Goal: Information Seeking & Learning: Learn about a topic

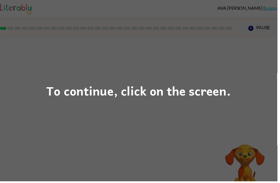
click at [239, 113] on div "To continue, click on the screen." at bounding box center [140, 91] width 280 height 183
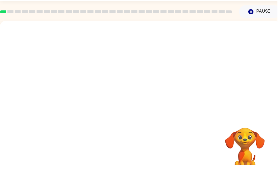
scroll to position [18, 0]
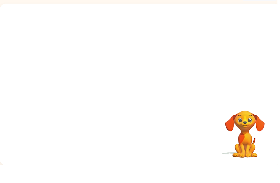
click at [133, 56] on video "Your browser must support playing .mp4 files to use Literably. Please try using…" at bounding box center [141, 68] width 283 height 96
click at [124, 57] on video "Your browser must support playing .mp4 files to use Literably. Please try using…" at bounding box center [141, 68] width 283 height 96
click at [157, 94] on div at bounding box center [141, 104] width 37 height 21
click at [150, 94] on div at bounding box center [141, 104] width 37 height 21
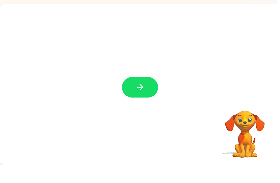
click at [152, 94] on button "button" at bounding box center [141, 104] width 37 height 21
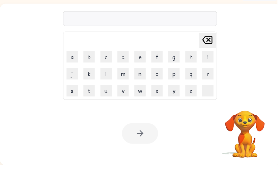
click at [172, 27] on div at bounding box center [141, 34] width 155 height 15
click at [189, 27] on div at bounding box center [141, 34] width 155 height 15
click at [206, 27] on div at bounding box center [141, 34] width 155 height 15
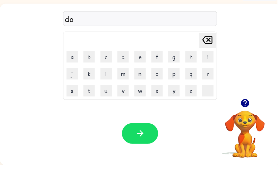
click at [249, 113] on button "button" at bounding box center [247, 120] width 15 height 15
click at [138, 140] on button "button" at bounding box center [141, 150] width 37 height 21
click at [152, 140] on button "button" at bounding box center [141, 150] width 37 height 21
click at [149, 140] on button "button" at bounding box center [141, 150] width 37 height 21
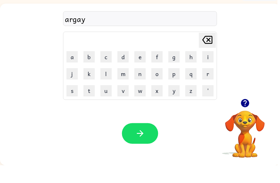
click at [142, 140] on button "button" at bounding box center [141, 150] width 37 height 21
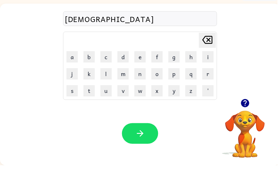
click at [134, 140] on button "button" at bounding box center [141, 150] width 37 height 21
click at [144, 146] on icon "button" at bounding box center [141, 151] width 10 height 10
click at [152, 140] on button "button" at bounding box center [141, 150] width 37 height 21
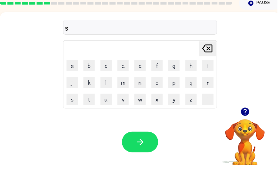
scroll to position [10, 0]
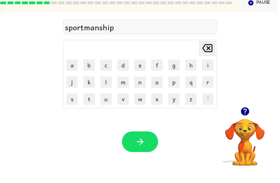
click at [151, 148] on button "button" at bounding box center [141, 158] width 37 height 21
click at [142, 154] on icon "button" at bounding box center [141, 159] width 10 height 10
click at [140, 154] on icon "button" at bounding box center [141, 159] width 10 height 10
click at [141, 154] on icon "button" at bounding box center [141, 159] width 10 height 10
click at [152, 150] on button "button" at bounding box center [141, 158] width 37 height 21
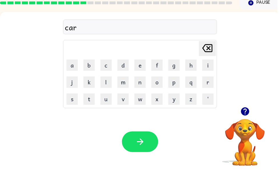
click at [142, 154] on icon "button" at bounding box center [141, 159] width 10 height 10
click at [172, 108] on td "y" at bounding box center [175, 116] width 17 height 17
click at [177, 93] on button "p" at bounding box center [175, 98] width 11 height 11
click at [143, 156] on icon "button" at bounding box center [141, 159] width 7 height 7
click at [145, 154] on icon "button" at bounding box center [141, 159] width 10 height 10
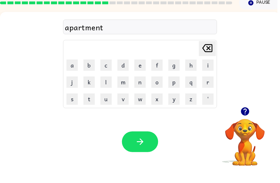
click at [136, 148] on button "button" at bounding box center [141, 158] width 37 height 21
click at [143, 154] on icon "button" at bounding box center [141, 159] width 10 height 10
click at [136, 154] on icon "button" at bounding box center [141, 159] width 10 height 10
click at [148, 148] on button "button" at bounding box center [141, 158] width 37 height 21
click at [145, 154] on icon "button" at bounding box center [141, 159] width 10 height 10
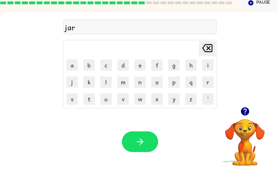
click at [151, 148] on button "button" at bounding box center [141, 158] width 37 height 21
click at [147, 148] on button "button" at bounding box center [141, 158] width 37 height 21
click at [160, 93] on button "o" at bounding box center [158, 98] width 11 height 11
click at [143, 154] on icon "button" at bounding box center [141, 159] width 10 height 10
click at [134, 148] on button "button" at bounding box center [141, 158] width 37 height 21
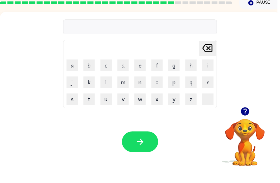
click at [160, 110] on button "x" at bounding box center [158, 115] width 11 height 11
click at [144, 154] on icon "button" at bounding box center [141, 159] width 10 height 10
click at [146, 148] on button "button" at bounding box center [141, 158] width 37 height 21
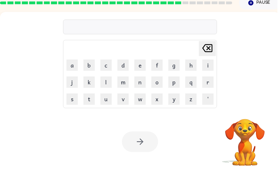
click at [175, 93] on button "p" at bounding box center [175, 98] width 11 height 11
click at [141, 76] on button "e" at bounding box center [141, 81] width 11 height 11
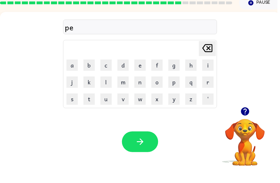
click at [209, 93] on button "r" at bounding box center [209, 98] width 11 height 11
click at [208, 58] on icon "Delete Delete last character input" at bounding box center [209, 65] width 14 height 14
click at [157, 93] on button "o" at bounding box center [158, 98] width 11 height 11
click at [139, 154] on icon "button" at bounding box center [141, 159] width 10 height 10
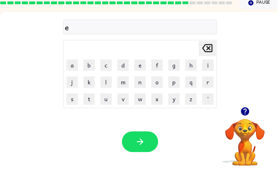
click at [149, 148] on button "button" at bounding box center [141, 158] width 37 height 21
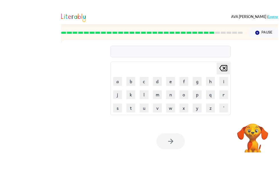
scroll to position [18, 0]
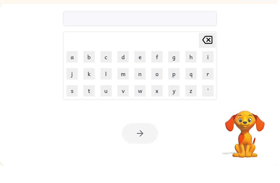
click at [177, 85] on button "p" at bounding box center [175, 90] width 11 height 11
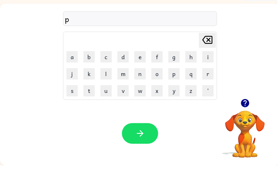
click at [157, 85] on button "o" at bounding box center [158, 90] width 11 height 11
click at [211, 85] on button "r" at bounding box center [209, 90] width 11 height 11
click at [138, 145] on button "button" at bounding box center [141, 150] width 37 height 21
click at [159, 102] on button "x" at bounding box center [158, 107] width 11 height 11
click at [150, 140] on button "button" at bounding box center [141, 150] width 37 height 21
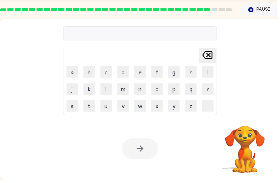
scroll to position [0, 0]
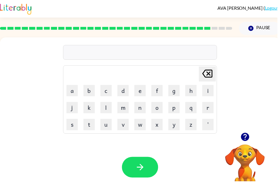
click at [143, 123] on button "w" at bounding box center [141, 125] width 11 height 11
click at [121, 112] on button "m" at bounding box center [123, 108] width 11 height 11
click at [208, 79] on icon "Delete Delete last character input" at bounding box center [209, 74] width 14 height 14
click at [211, 75] on icon at bounding box center [209, 74] width 10 height 8
click at [207, 75] on icon "Delete Delete last character input" at bounding box center [209, 74] width 14 height 14
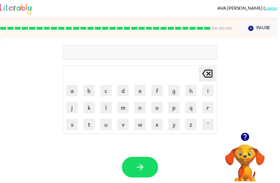
click at [142, 124] on button "w" at bounding box center [141, 125] width 11 height 11
click at [125, 108] on button "m" at bounding box center [123, 108] width 11 height 11
click at [212, 78] on icon at bounding box center [209, 74] width 10 height 8
click at [155, 106] on button "o" at bounding box center [158, 108] width 11 height 11
click at [212, 108] on button "r" at bounding box center [209, 108] width 11 height 11
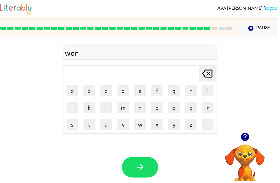
click at [125, 113] on button "m" at bounding box center [123, 108] width 11 height 11
click at [207, 80] on icon "Delete Delete last character input" at bounding box center [209, 74] width 14 height 14
click at [148, 160] on button "button" at bounding box center [141, 168] width 37 height 21
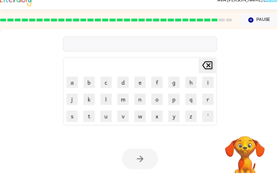
scroll to position [18, 0]
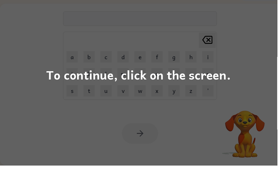
click at [249, 69] on div "To continue, click on the screen." at bounding box center [140, 91] width 280 height 183
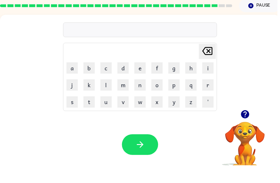
scroll to position [7, 0]
click at [139, 113] on button "w" at bounding box center [141, 118] width 11 height 11
click at [155, 96] on button "o" at bounding box center [158, 101] width 11 height 11
click at [213, 96] on button "r" at bounding box center [209, 101] width 11 height 11
click at [111, 96] on button "l" at bounding box center [106, 101] width 11 height 11
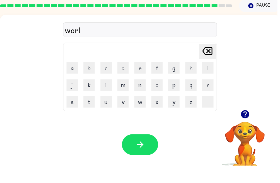
click at [124, 79] on button "d" at bounding box center [123, 84] width 11 height 11
click at [146, 157] on icon "button" at bounding box center [141, 162] width 10 height 10
click at [140, 113] on button "w" at bounding box center [141, 118] width 11 height 11
click at [158, 96] on button "o" at bounding box center [158, 101] width 11 height 11
click at [204, 96] on button "r" at bounding box center [209, 101] width 11 height 11
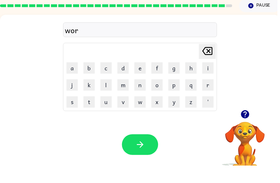
click at [128, 79] on button "d" at bounding box center [123, 84] width 11 height 11
click at [176, 113] on button "y" at bounding box center [175, 118] width 11 height 11
click at [138, 158] on icon "button" at bounding box center [141, 161] width 7 height 7
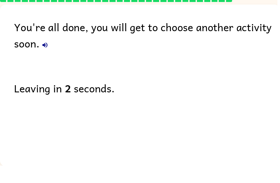
scroll to position [0, 0]
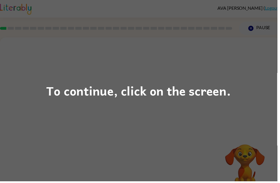
click at [257, 100] on div "To continue, click on the screen." at bounding box center [140, 91] width 280 height 183
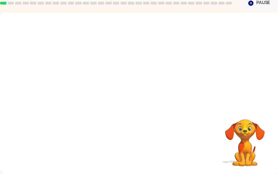
click at [84, 82] on video "Your browser must support playing .mp4 files to use Literably. Please try using…" at bounding box center [141, 68] width 283 height 96
click at [80, 86] on video "Your browser must support playing .mp4 files to use Literably. Please try using…" at bounding box center [141, 68] width 283 height 96
click at [94, 78] on video "Your browser must support playing .mp4 files to use Literably. Please try using…" at bounding box center [141, 68] width 283 height 96
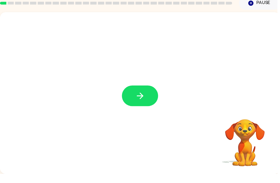
click at [156, 101] on button "button" at bounding box center [141, 104] width 37 height 21
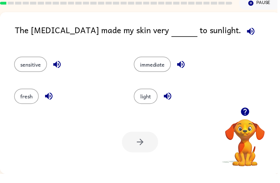
click at [149, 98] on button "light" at bounding box center [147, 104] width 24 height 15
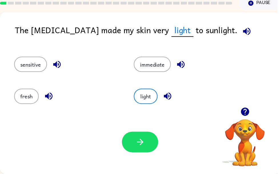
click at [145, 146] on icon "button" at bounding box center [141, 151] width 10 height 10
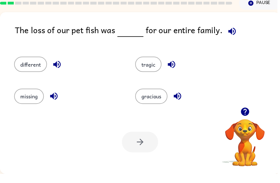
click at [149, 65] on button "tragic" at bounding box center [149, 72] width 27 height 15
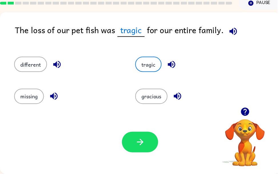
click at [150, 97] on button "gracious" at bounding box center [152, 104] width 33 height 15
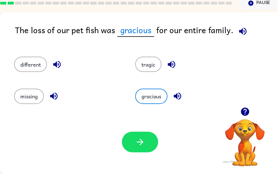
click at [136, 146] on icon "button" at bounding box center [141, 151] width 10 height 10
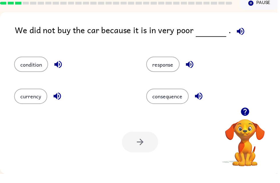
click at [31, 86] on div "currency" at bounding box center [69, 102] width 133 height 32
click at [28, 97] on button "currency" at bounding box center [30, 104] width 33 height 15
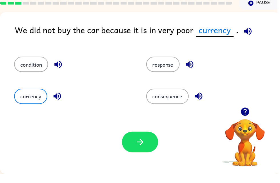
click at [27, 98] on button "currency" at bounding box center [30, 104] width 33 height 15
click at [132, 149] on button "button" at bounding box center [141, 150] width 37 height 21
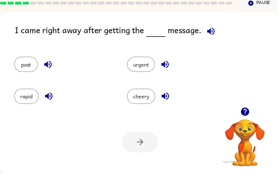
click at [26, 67] on button "past" at bounding box center [26, 72] width 24 height 15
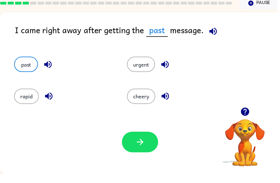
click at [133, 152] on button "button" at bounding box center [141, 150] width 37 height 21
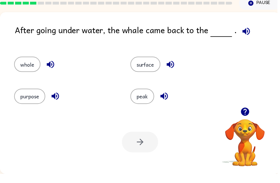
click at [138, 56] on div "surface" at bounding box center [179, 70] width 117 height 32
click at [151, 65] on button "surface" at bounding box center [147, 72] width 30 height 15
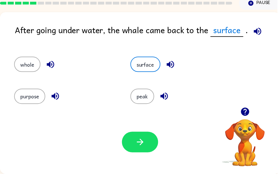
click at [130, 147] on button "button" at bounding box center [141, 150] width 37 height 21
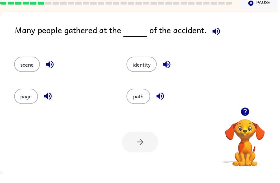
click at [25, 65] on button "scene" at bounding box center [27, 72] width 26 height 15
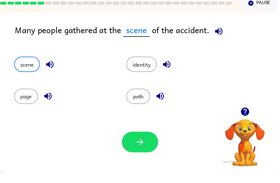
click at [143, 70] on button "identity" at bounding box center [143, 72] width 31 height 15
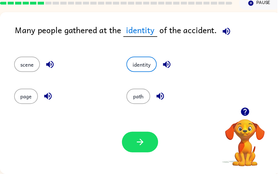
click at [141, 146] on icon "button" at bounding box center [141, 151] width 10 height 10
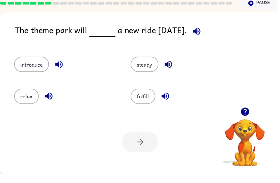
click at [0, 72] on div "The theme park will a new ride [DATE]. introduce steady relax fulfill Your brow…" at bounding box center [141, 101] width 283 height 163
click at [24, 65] on button "introduce" at bounding box center [31, 72] width 35 height 15
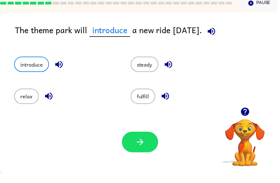
click at [137, 148] on icon "button" at bounding box center [141, 151] width 10 height 10
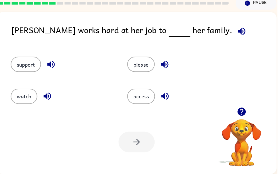
scroll to position [0, 3]
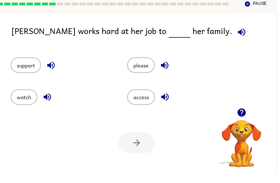
click at [25, 65] on button "support" at bounding box center [26, 72] width 31 height 15
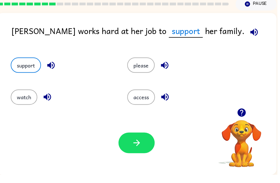
click at [138, 146] on icon "button" at bounding box center [138, 151] width 10 height 10
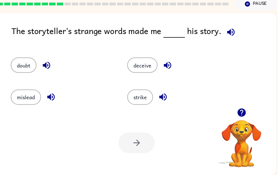
click at [22, 77] on div "doubt" at bounding box center [59, 70] width 118 height 32
click at [29, 65] on button "doubt" at bounding box center [24, 72] width 26 height 15
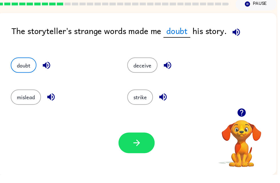
click at [25, 70] on button "doubt" at bounding box center [24, 72] width 26 height 15
click at [150, 148] on button "button" at bounding box center [138, 150] width 37 height 21
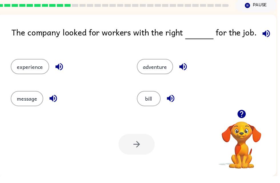
click at [23, 67] on button "experience" at bounding box center [30, 72] width 39 height 15
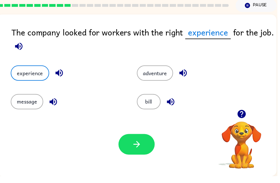
click at [133, 147] on icon "button" at bounding box center [138, 151] width 10 height 10
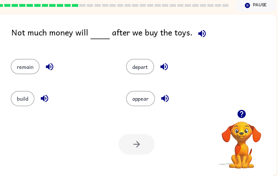
click at [21, 100] on button "build" at bounding box center [23, 104] width 24 height 15
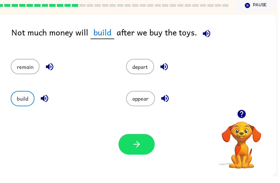
click at [128, 143] on button "button" at bounding box center [138, 150] width 37 height 21
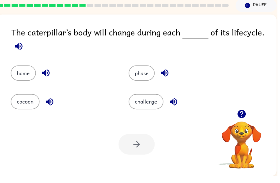
click at [148, 72] on button "phase" at bounding box center [143, 78] width 26 height 15
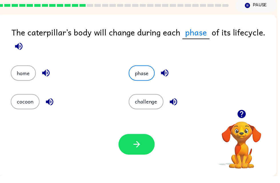
click at [142, 152] on button "button" at bounding box center [138, 150] width 37 height 21
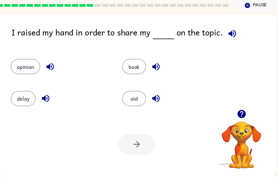
click at [19, 66] on button "opinion" at bounding box center [26, 72] width 30 height 15
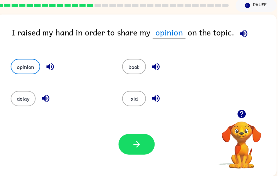
click at [141, 140] on button "button" at bounding box center [138, 150] width 37 height 21
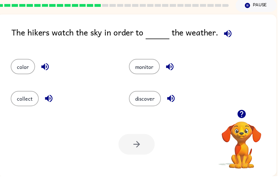
click at [142, 97] on button "discover" at bounding box center [146, 104] width 32 height 15
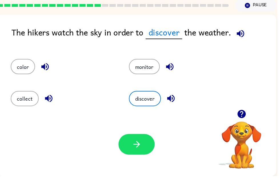
click at [138, 140] on button "button" at bounding box center [138, 150] width 37 height 21
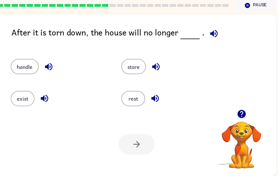
click at [22, 106] on button "exist" at bounding box center [23, 104] width 24 height 15
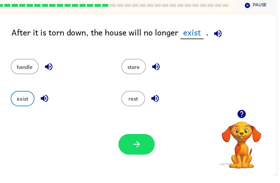
click at [133, 146] on icon "button" at bounding box center [138, 151] width 10 height 10
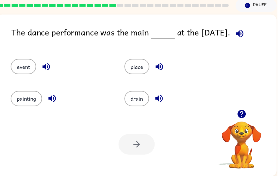
click at [136, 65] on button "place" at bounding box center [138, 72] width 25 height 15
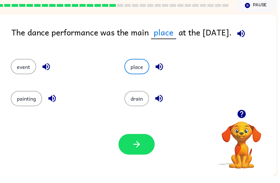
click at [137, 146] on icon "button" at bounding box center [138, 151] width 10 height 10
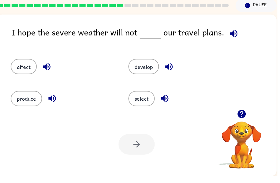
click at [21, 69] on button "affect" at bounding box center [24, 72] width 26 height 15
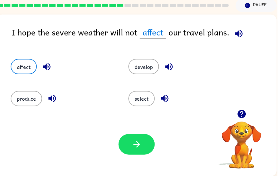
click at [131, 142] on button "button" at bounding box center [138, 150] width 37 height 21
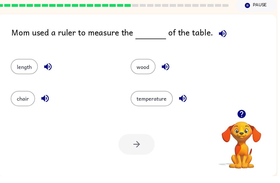
click at [28, 65] on button "length" at bounding box center [24, 72] width 27 height 15
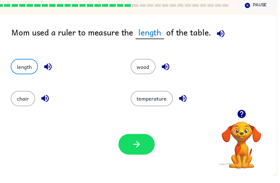
click at [132, 146] on button "button" at bounding box center [138, 150] width 37 height 21
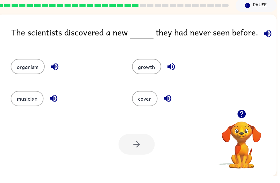
click at [15, 68] on button "organism" at bounding box center [28, 72] width 34 height 15
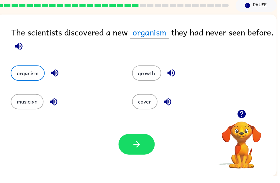
click at [131, 140] on button "button" at bounding box center [138, 150] width 37 height 21
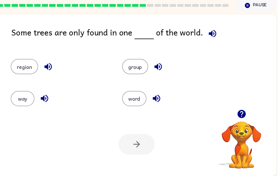
click at [136, 68] on button "group" at bounding box center [136, 72] width 26 height 15
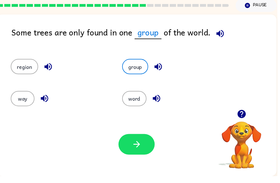
click at [128, 142] on button "button" at bounding box center [138, 150] width 37 height 21
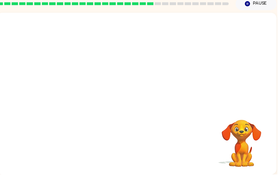
click at [91, 92] on video "Your browser must support playing .mp4 files to use Literably. Please try using…" at bounding box center [138, 68] width 283 height 96
click at [87, 93] on video "Your browser must support playing .mp4 files to use Literably. Please try using…" at bounding box center [138, 68] width 283 height 96
click at [92, 86] on video "Your browser must support playing .mp4 files to use Literably. Please try using…" at bounding box center [138, 68] width 283 height 96
click at [92, 90] on video "Your browser must support playing .mp4 files to use Literably. Please try using…" at bounding box center [138, 68] width 283 height 96
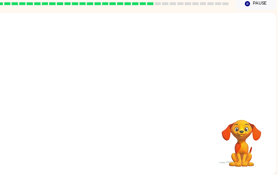
click at [88, 91] on video "Your browser must support playing .mp4 files to use Literably. Please try using…" at bounding box center [138, 68] width 283 height 96
click at [87, 86] on video "Your browser must support playing .mp4 files to use Literably. Please try using…" at bounding box center [138, 68] width 283 height 96
click at [143, 97] on div at bounding box center [138, 104] width 37 height 21
click at [151, 98] on div at bounding box center [138, 104] width 37 height 21
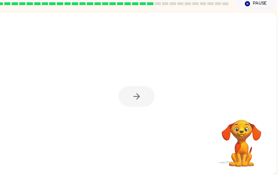
click at [150, 94] on div at bounding box center [138, 104] width 37 height 21
click at [143, 102] on button "button" at bounding box center [138, 104] width 37 height 21
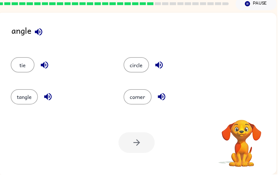
click at [32, 99] on button "tangle" at bounding box center [24, 104] width 27 height 15
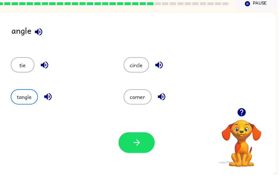
click at [142, 146] on icon "button" at bounding box center [138, 151] width 10 height 10
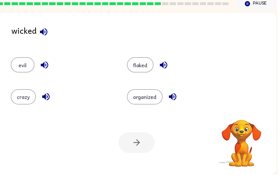
click at [23, 71] on button "evil" at bounding box center [23, 72] width 24 height 15
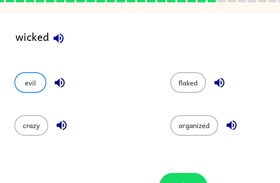
click at [29, 65] on button "evil" at bounding box center [23, 72] width 24 height 15
click at [24, 65] on button "evil" at bounding box center [23, 72] width 24 height 15
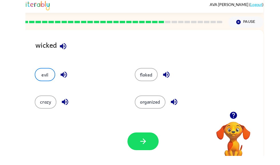
scroll to position [0, 0]
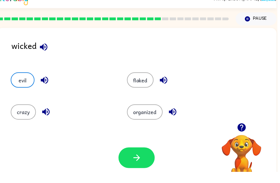
click at [145, 158] on button "button" at bounding box center [138, 168] width 37 height 21
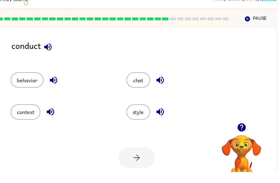
click at [47, 53] on icon "button" at bounding box center [48, 56] width 7 height 7
click at [142, 115] on button "style" at bounding box center [140, 122] width 24 height 15
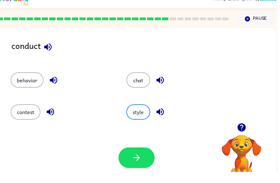
click at [40, 82] on button "behavior" at bounding box center [27, 89] width 33 height 15
click at [142, 164] on icon "button" at bounding box center [138, 169] width 10 height 10
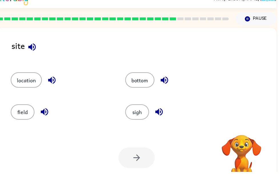
click at [144, 86] on button "bottom" at bounding box center [140, 89] width 29 height 15
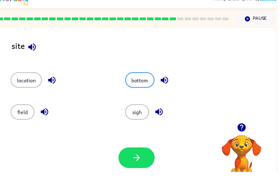
click at [146, 158] on button "button" at bounding box center [138, 168] width 37 height 21
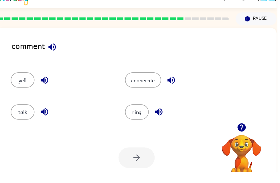
click at [28, 89] on button "yell" at bounding box center [23, 89] width 24 height 15
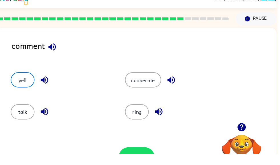
scroll to position [9, 0]
click at [141, 155] on icon "button" at bounding box center [138, 159] width 10 height 10
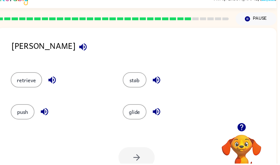
click at [80, 49] on icon "button" at bounding box center [83, 47] width 7 height 7
click at [145, 82] on button "stab" at bounding box center [136, 80] width 24 height 15
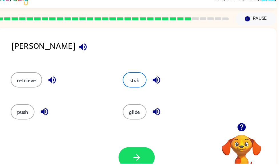
click at [138, 156] on icon "button" at bounding box center [138, 159] width 10 height 10
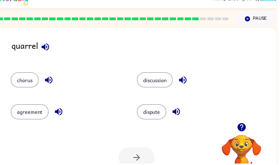
click at [49, 53] on button "button" at bounding box center [46, 47] width 15 height 15
click at [160, 114] on button "dispute" at bounding box center [153, 112] width 30 height 15
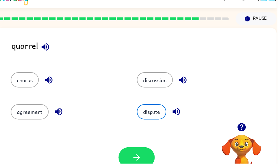
click at [149, 155] on button "button" at bounding box center [138, 159] width 37 height 21
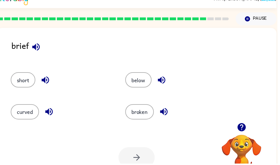
click at [36, 47] on icon "button" at bounding box center [36, 47] width 7 height 7
click at [147, 85] on button "below" at bounding box center [139, 80] width 27 height 15
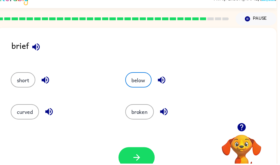
click at [140, 150] on button "button" at bounding box center [138, 159] width 37 height 21
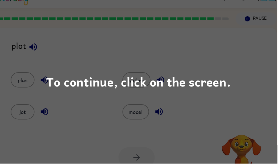
click at [220, 55] on div "To continue, click on the screen." at bounding box center [140, 82] width 280 height 165
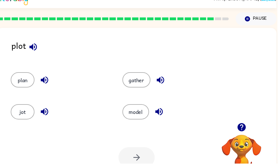
click at [26, 109] on button "jot" at bounding box center [23, 112] width 24 height 15
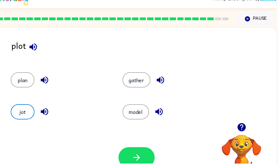
click at [142, 149] on button "button" at bounding box center [138, 159] width 37 height 21
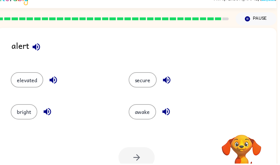
click at [149, 158] on div at bounding box center [138, 159] width 37 height 21
click at [40, 78] on button "elevated" at bounding box center [27, 80] width 33 height 15
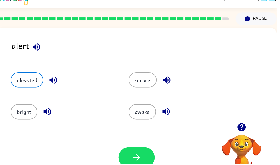
click at [148, 155] on button "button" at bounding box center [138, 159] width 37 height 21
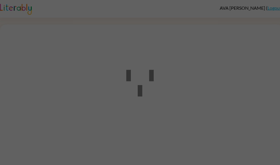
scroll to position [0, 0]
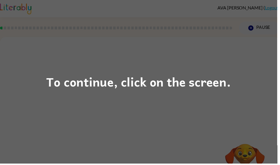
click at [211, 126] on div "To continue, click on the screen." at bounding box center [140, 82] width 280 height 165
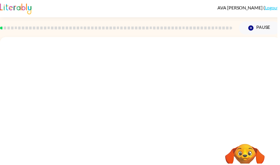
scroll to position [0, 0]
click at [146, 124] on div at bounding box center [141, 121] width 37 height 21
click at [147, 124] on div at bounding box center [141, 121] width 37 height 21
click at [148, 123] on div at bounding box center [141, 121] width 37 height 21
click at [147, 118] on div at bounding box center [141, 121] width 37 height 21
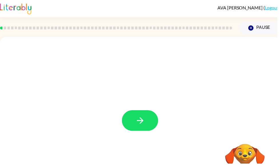
click at [143, 125] on icon "button" at bounding box center [141, 122] width 10 height 10
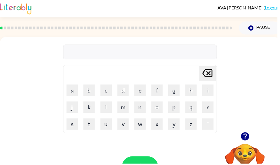
click at [75, 93] on button "a" at bounding box center [72, 90] width 11 height 11
click at [207, 110] on button "r" at bounding box center [209, 107] width 11 height 11
click at [108, 90] on button "c" at bounding box center [106, 90] width 11 height 11
click at [193, 93] on button "h" at bounding box center [192, 90] width 11 height 11
click at [146, 129] on button "w" at bounding box center [141, 125] width 11 height 11
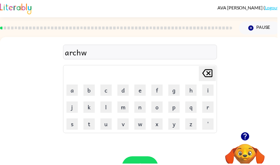
click at [72, 87] on button "a" at bounding box center [72, 90] width 11 height 11
click at [172, 124] on button "y" at bounding box center [175, 125] width 11 height 11
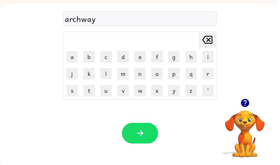
scroll to position [34, 0]
click at [144, 131] on icon "button" at bounding box center [141, 134] width 10 height 10
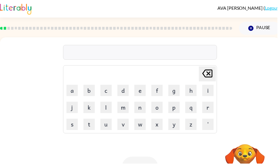
scroll to position [0, 0]
click at [75, 94] on button "a" at bounding box center [72, 91] width 11 height 11
click at [114, 86] on td "c" at bounding box center [107, 91] width 17 height 17
click at [112, 95] on button "c" at bounding box center [106, 91] width 11 height 11
click at [198, 92] on button "h" at bounding box center [192, 91] width 11 height 11
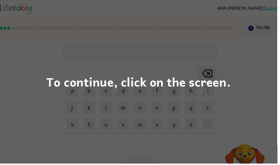
click at [244, 80] on div "To continue, click on the screen." at bounding box center [140, 82] width 280 height 165
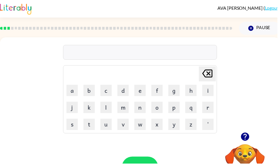
click at [156, 109] on button "o" at bounding box center [158, 108] width 11 height 11
click at [176, 92] on button "g" at bounding box center [175, 91] width 11 height 11
click at [210, 76] on icon "Delete Delete last character input" at bounding box center [209, 74] width 14 height 14
click at [208, 111] on button "r" at bounding box center [209, 108] width 11 height 11
click at [177, 89] on button "g" at bounding box center [175, 91] width 11 height 11
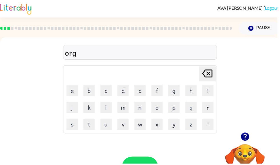
click at [140, 89] on button "e" at bounding box center [141, 91] width 11 height 11
click at [94, 124] on button "t" at bounding box center [89, 125] width 11 height 11
click at [164, 108] on button "o" at bounding box center [158, 108] width 11 height 11
click at [194, 112] on button "q" at bounding box center [192, 108] width 11 height 11
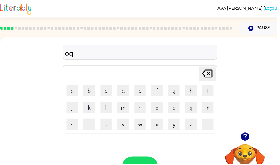
click at [141, 94] on button "e" at bounding box center [141, 91] width 11 height 11
click at [141, 108] on button "n" at bounding box center [141, 108] width 11 height 11
click at [78, 127] on button "s" at bounding box center [72, 125] width 11 height 11
click at [129, 106] on button "m" at bounding box center [123, 108] width 11 height 11
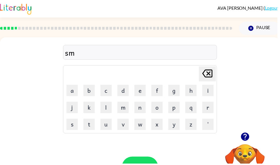
click at [206, 92] on button "i" at bounding box center [209, 91] width 11 height 11
click at [108, 114] on button "l" at bounding box center [106, 108] width 11 height 11
click at [140, 92] on button "e" at bounding box center [141, 91] width 11 height 11
click at [208, 107] on button "r" at bounding box center [209, 108] width 11 height 11
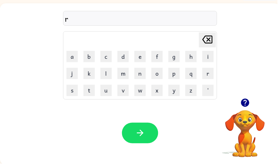
scroll to position [34, 0]
click at [140, 52] on button "e" at bounding box center [141, 57] width 11 height 11
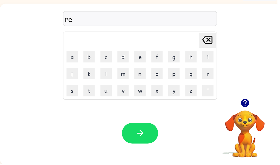
scroll to position [34, 0]
click at [196, 75] on button "q" at bounding box center [192, 74] width 11 height 11
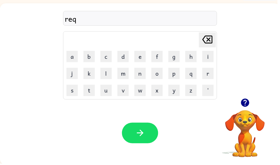
click at [161, 71] on button "o" at bounding box center [158, 74] width 11 height 11
click at [206, 73] on button "r" at bounding box center [209, 74] width 11 height 11
click at [89, 94] on button "t" at bounding box center [89, 91] width 11 height 11
click at [141, 61] on button "e" at bounding box center [141, 56] width 11 height 11
click at [142, 137] on icon "button" at bounding box center [141, 134] width 7 height 7
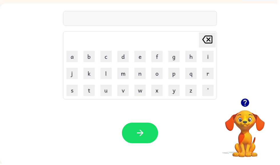
click at [180, 94] on button "y" at bounding box center [175, 91] width 11 height 11
click at [144, 57] on button "e" at bounding box center [141, 56] width 11 height 11
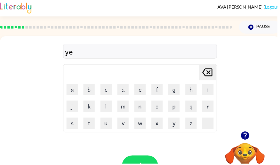
scroll to position [0, 0]
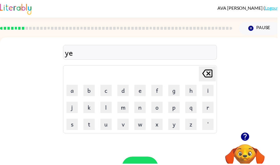
click at [144, 91] on button "e" at bounding box center [141, 91] width 11 height 11
click at [161, 122] on button "x" at bounding box center [158, 125] width 11 height 11
click at [72, 128] on button "s" at bounding box center [72, 125] width 11 height 11
click at [109, 111] on button "l" at bounding box center [106, 108] width 11 height 11
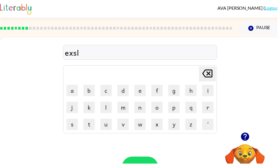
click at [159, 106] on button "o" at bounding box center [158, 108] width 11 height 11
click at [210, 110] on button "r" at bounding box center [209, 108] width 11 height 11
click at [194, 86] on button "h" at bounding box center [192, 91] width 11 height 11
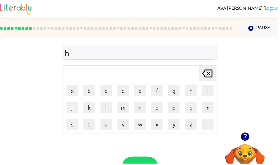
click at [146, 88] on button "e" at bounding box center [141, 91] width 11 height 11
click at [203, 107] on td "r" at bounding box center [210, 108] width 17 height 17
click at [76, 91] on button "a" at bounding box center [72, 91] width 11 height 11
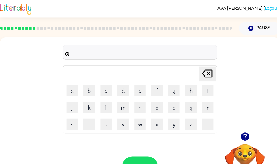
click at [127, 93] on button "d" at bounding box center [123, 91] width 11 height 11
click at [160, 107] on button "o" at bounding box center [158, 108] width 11 height 11
click at [209, 112] on button "r" at bounding box center [209, 108] width 11 height 11
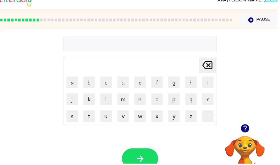
click at [208, 84] on button "i" at bounding box center [209, 82] width 11 height 11
click at [148, 154] on button "button" at bounding box center [141, 160] width 37 height 21
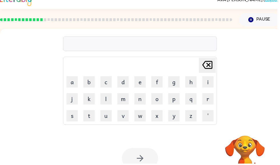
click at [75, 119] on button "s" at bounding box center [72, 116] width 11 height 11
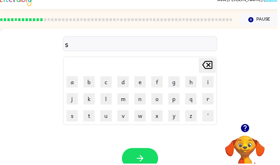
click at [161, 104] on button "o" at bounding box center [158, 99] width 11 height 11
click at [214, 96] on button "r" at bounding box center [209, 99] width 11 height 11
click at [90, 118] on button "t" at bounding box center [89, 116] width 11 height 11
click at [126, 95] on button "m" at bounding box center [123, 99] width 11 height 11
click at [77, 101] on button "j" at bounding box center [72, 99] width 11 height 11
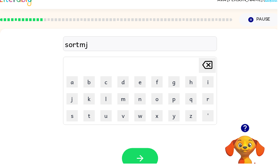
click at [211, 66] on icon at bounding box center [209, 66] width 10 height 8
click at [73, 80] on button "a" at bounding box center [72, 82] width 11 height 11
click at [142, 96] on button "n" at bounding box center [141, 99] width 11 height 11
click at [77, 120] on button "s" at bounding box center [72, 116] width 11 height 11
click at [210, 78] on button "i" at bounding box center [209, 82] width 11 height 11
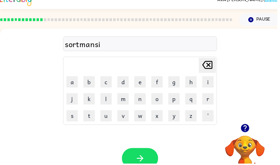
click at [192, 99] on button "q" at bounding box center [192, 99] width 11 height 11
click at [171, 102] on button "p" at bounding box center [175, 99] width 11 height 11
click at [207, 69] on icon at bounding box center [209, 66] width 10 height 8
click at [209, 68] on icon "Delete Delete last character input" at bounding box center [209, 66] width 14 height 14
click at [192, 103] on button "q" at bounding box center [192, 99] width 11 height 11
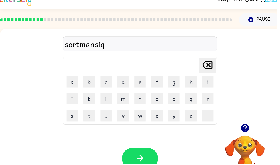
click at [214, 71] on icon "Delete Delete last character input" at bounding box center [209, 66] width 14 height 14
click at [212, 65] on icon "Delete Delete last character input" at bounding box center [209, 66] width 14 height 14
click at [206, 82] on button "i" at bounding box center [209, 82] width 11 height 11
click at [177, 101] on button "p" at bounding box center [175, 99] width 11 height 11
click at [149, 154] on button "button" at bounding box center [141, 160] width 37 height 21
